Goal: Task Accomplishment & Management: Use online tool/utility

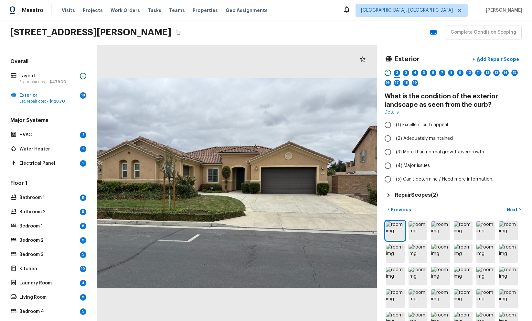
click at [40, 146] on p "Water Heater" at bounding box center [48, 149] width 58 height 6
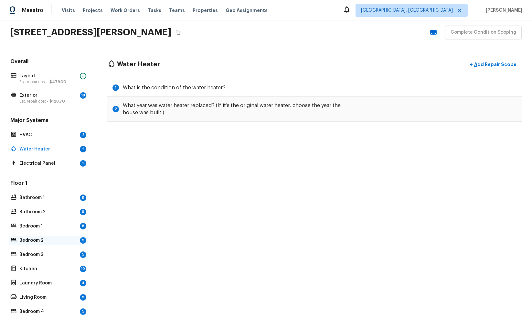
scroll to position [86, 0]
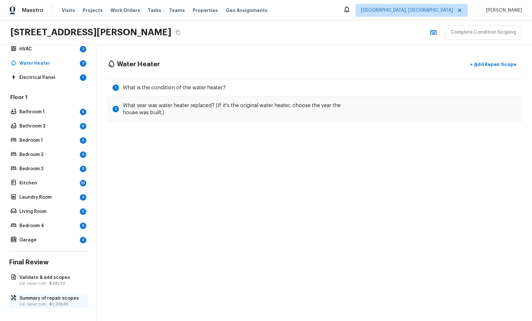
click at [29, 300] on p "Summary of repair scopes" at bounding box center [51, 298] width 64 height 6
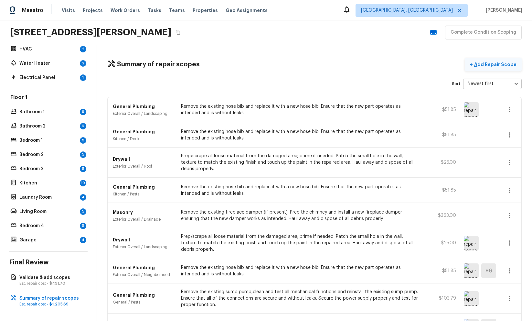
click at [481, 65] on p "Add Repair Scope" at bounding box center [495, 64] width 44 height 6
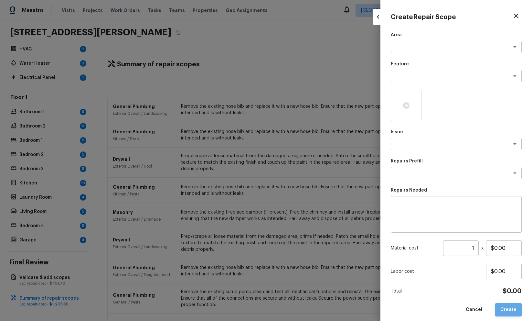
click at [513, 307] on button "Create" at bounding box center [508, 309] width 27 height 13
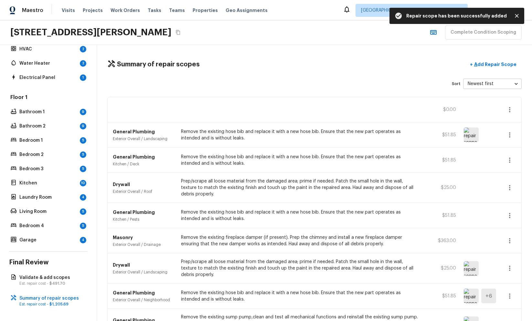
click at [509, 113] on icon "button" at bounding box center [510, 110] width 8 height 8
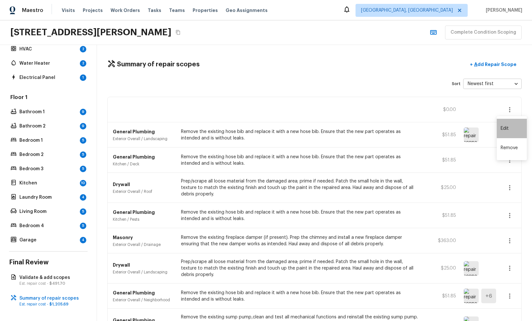
click at [509, 124] on li "Edit" at bounding box center [512, 128] width 30 height 19
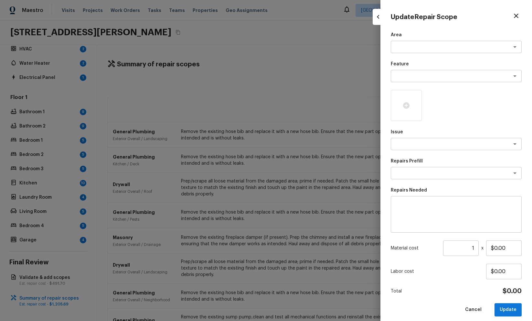
click at [213, 189] on div at bounding box center [266, 160] width 532 height 321
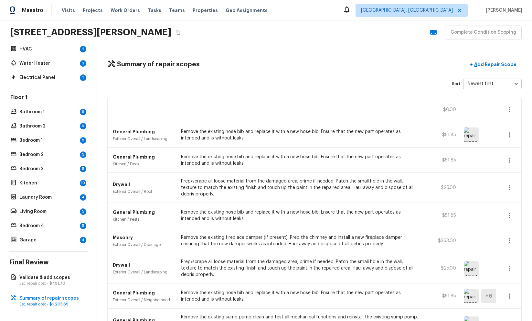
click at [511, 109] on icon "button" at bounding box center [510, 110] width 8 height 8
click at [507, 145] on li "Remove" at bounding box center [512, 147] width 30 height 19
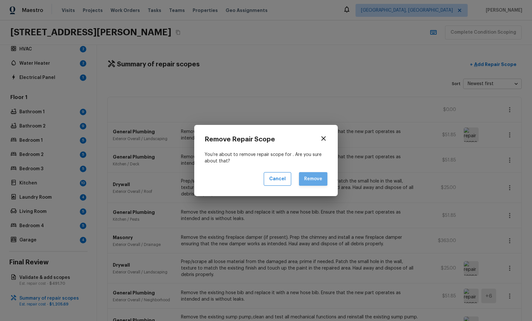
click at [323, 176] on button "Remove" at bounding box center [313, 179] width 28 height 14
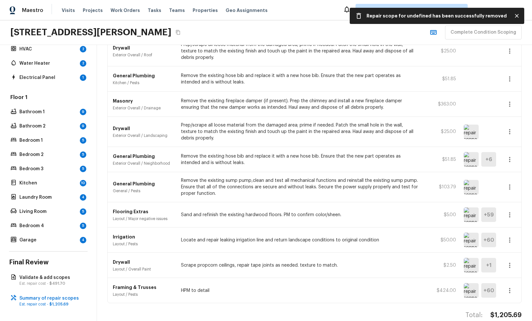
scroll to position [0, 0]
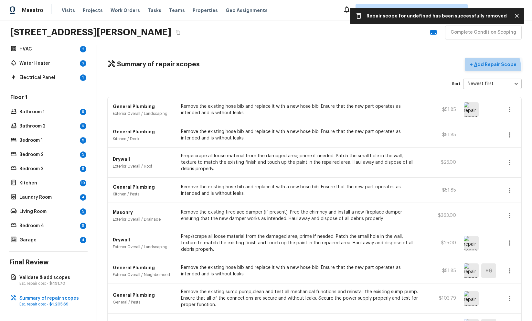
click at [496, 67] on p "Add Repair Scope" at bounding box center [495, 64] width 44 height 6
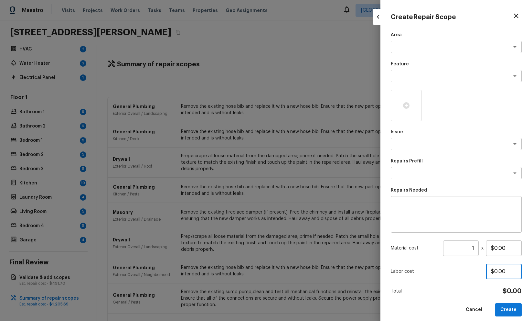
click at [495, 272] on input "$0.00" at bounding box center [504, 271] width 36 height 16
click at [515, 306] on button "Create" at bounding box center [508, 309] width 27 height 13
type input "$0.00"
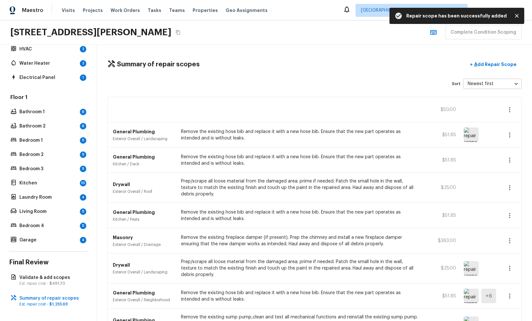
click at [508, 108] on icon "button" at bounding box center [510, 110] width 8 height 8
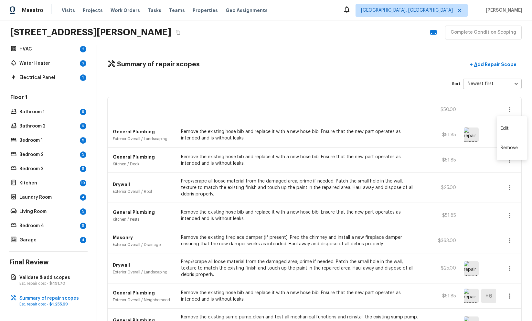
click at [504, 153] on li "Remove" at bounding box center [512, 147] width 30 height 19
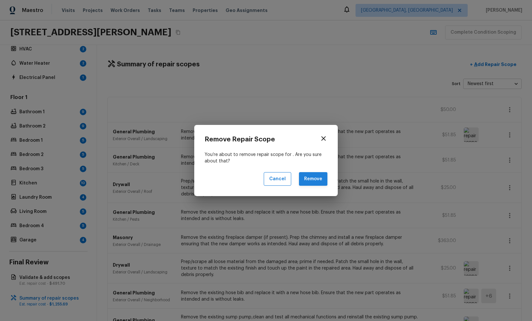
click at [310, 176] on button "Remove" at bounding box center [313, 179] width 28 height 14
